Goal: Task Accomplishment & Management: Manage account settings

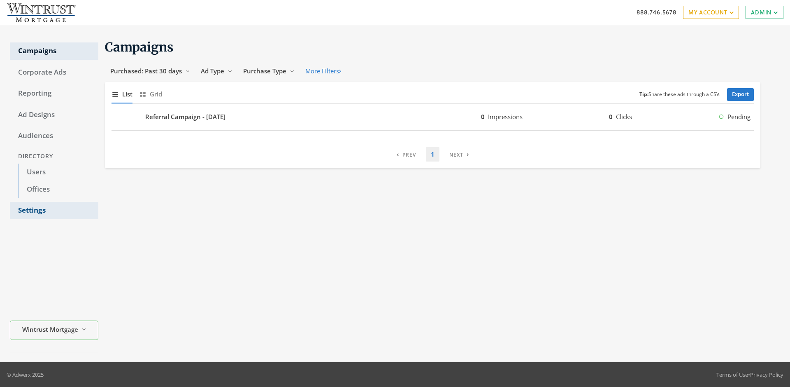
click at [54, 210] on link "Settings" at bounding box center [54, 210] width 88 height 17
select select "[PERSON_NAME]"
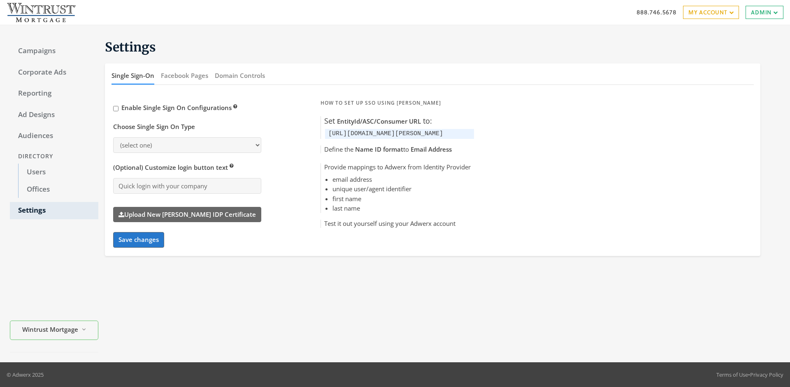
click at [240, 75] on button "Domain Controls" at bounding box center [240, 76] width 50 height 18
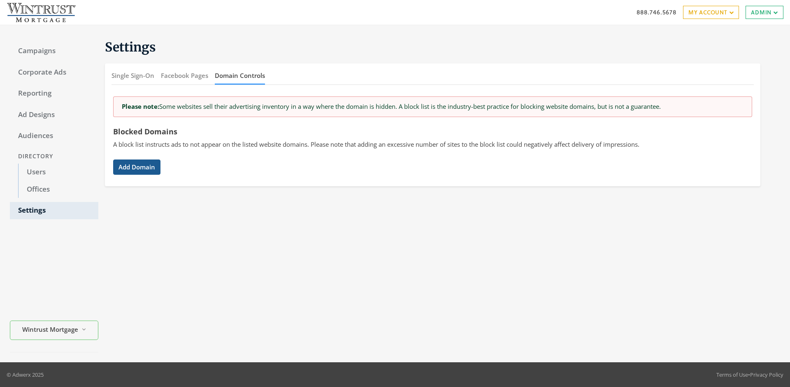
click at [137, 167] on button "Add Domain" at bounding box center [136, 166] width 47 height 15
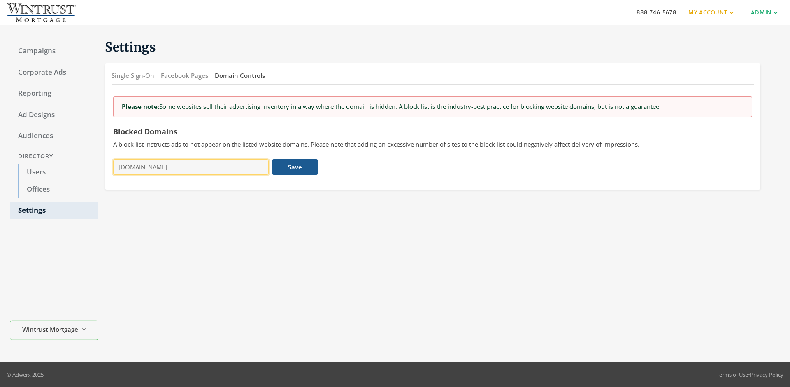
type input "[DOMAIN_NAME]"
click at [295, 167] on button "Save" at bounding box center [295, 166] width 46 height 15
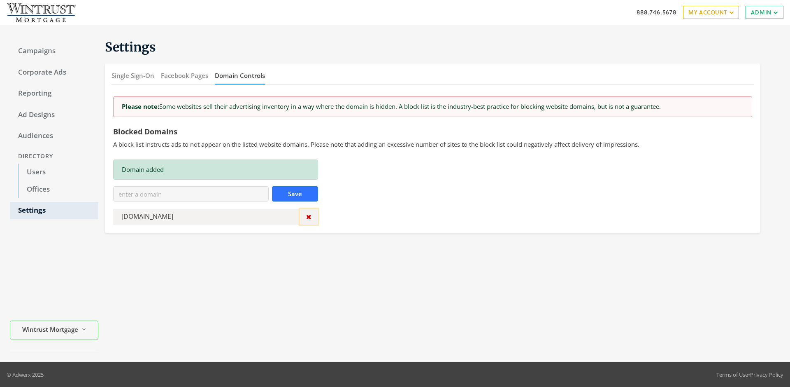
click at [309, 217] on icon "button" at bounding box center [308, 216] width 5 height 7
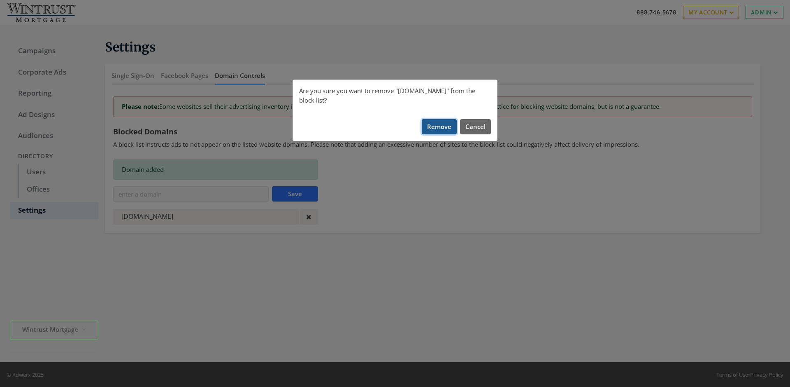
click at [440, 119] on button "Remove" at bounding box center [439, 126] width 35 height 15
